Goal: Check status: Check status

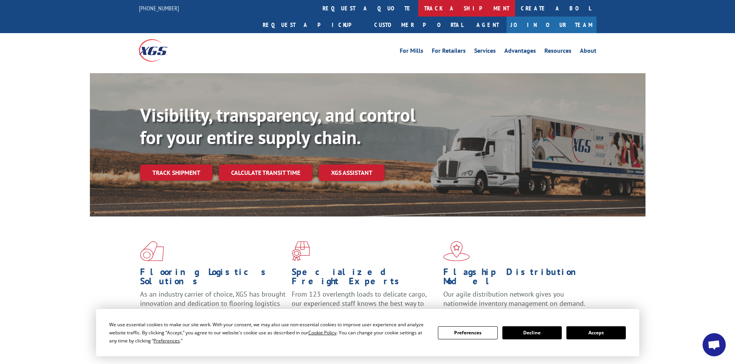
click at [418, 7] on link "track a shipment" at bounding box center [466, 8] width 97 height 17
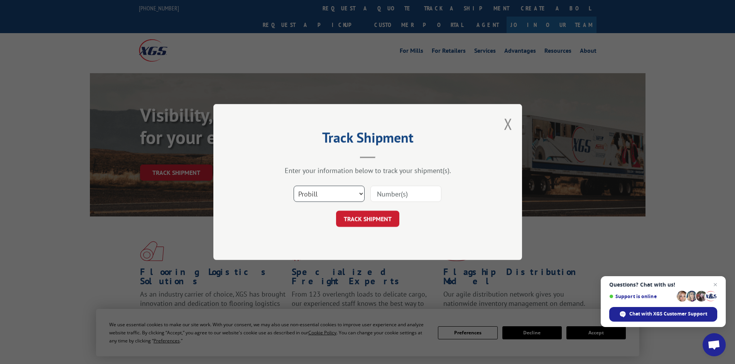
click at [320, 191] on select "Select category... Probill BOL PO" at bounding box center [329, 194] width 71 height 16
select select "bol"
click at [294, 186] on select "Select category... Probill BOL PO" at bounding box center [329, 194] width 71 height 16
click at [381, 197] on input at bounding box center [405, 194] width 71 height 16
paste input "457817"
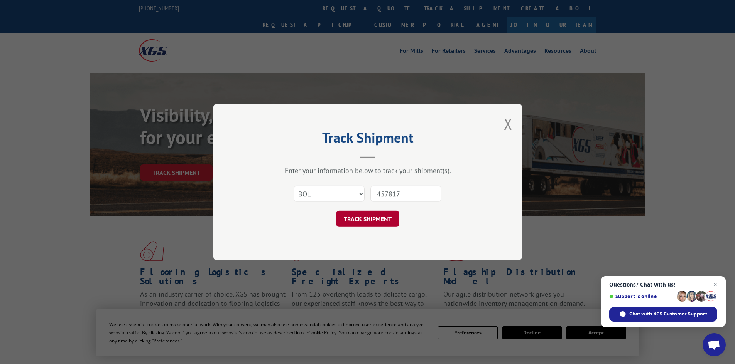
type input "457817"
click at [363, 223] on button "TRACK SHIPMENT" at bounding box center [367, 219] width 63 height 16
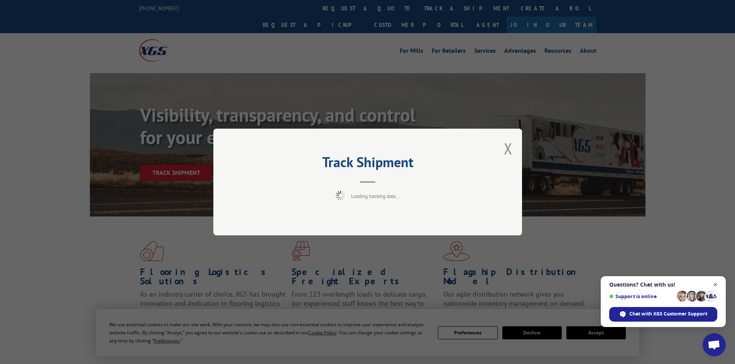
click at [714, 285] on span "Close chat" at bounding box center [715, 285] width 10 height 10
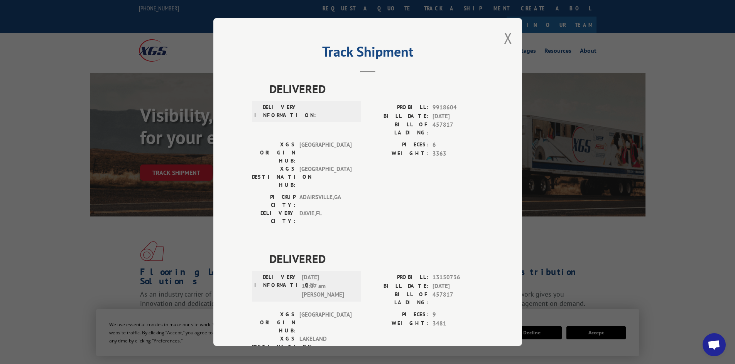
click at [508, 42] on button "Close modal" at bounding box center [508, 38] width 8 height 20
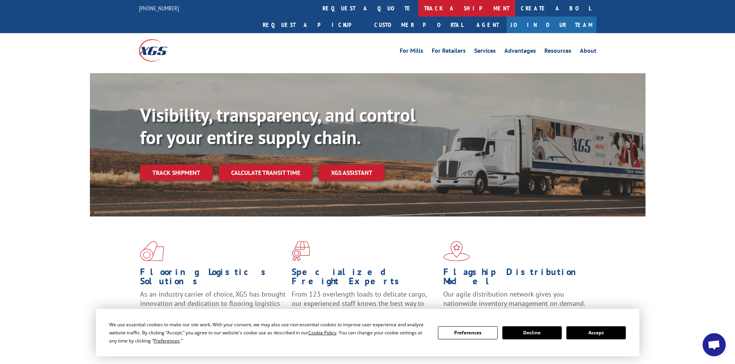
click at [418, 8] on link "track a shipment" at bounding box center [466, 8] width 97 height 17
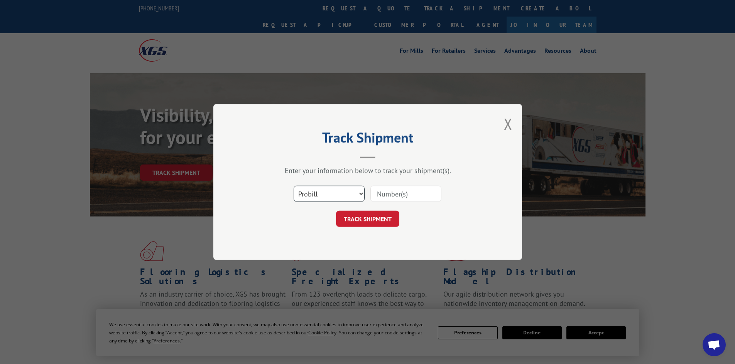
click at [314, 197] on select "Select category... Probill BOL PO" at bounding box center [329, 194] width 71 height 16
select select "po"
click at [294, 186] on select "Select category... Probill BOL PO" at bounding box center [329, 194] width 71 height 16
click at [393, 196] on input at bounding box center [405, 194] width 71 height 16
paste input "01529076"
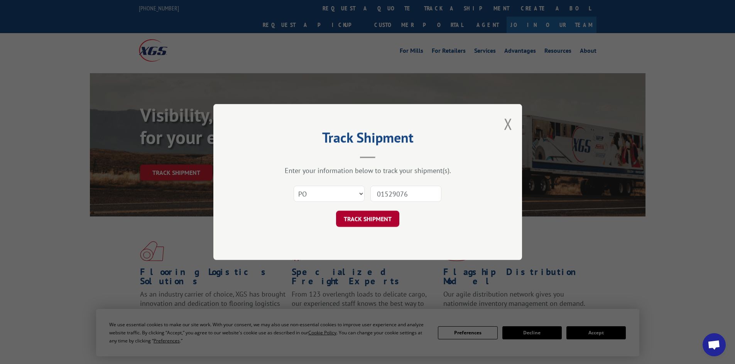
type input "01529076"
click at [355, 219] on button "TRACK SHIPMENT" at bounding box center [367, 219] width 63 height 16
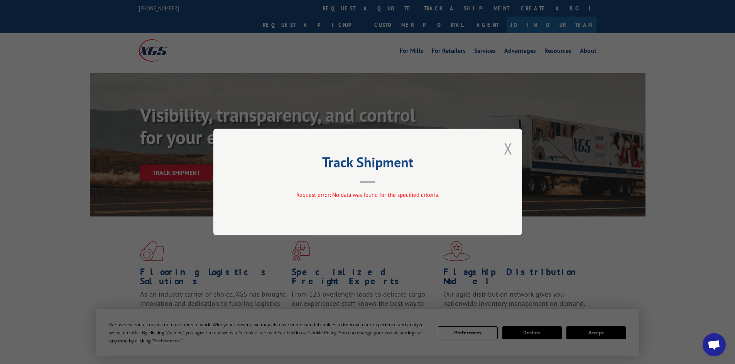
click at [504, 150] on button "Close modal" at bounding box center [508, 148] width 8 height 20
